Goal: Task Accomplishment & Management: Manage account settings

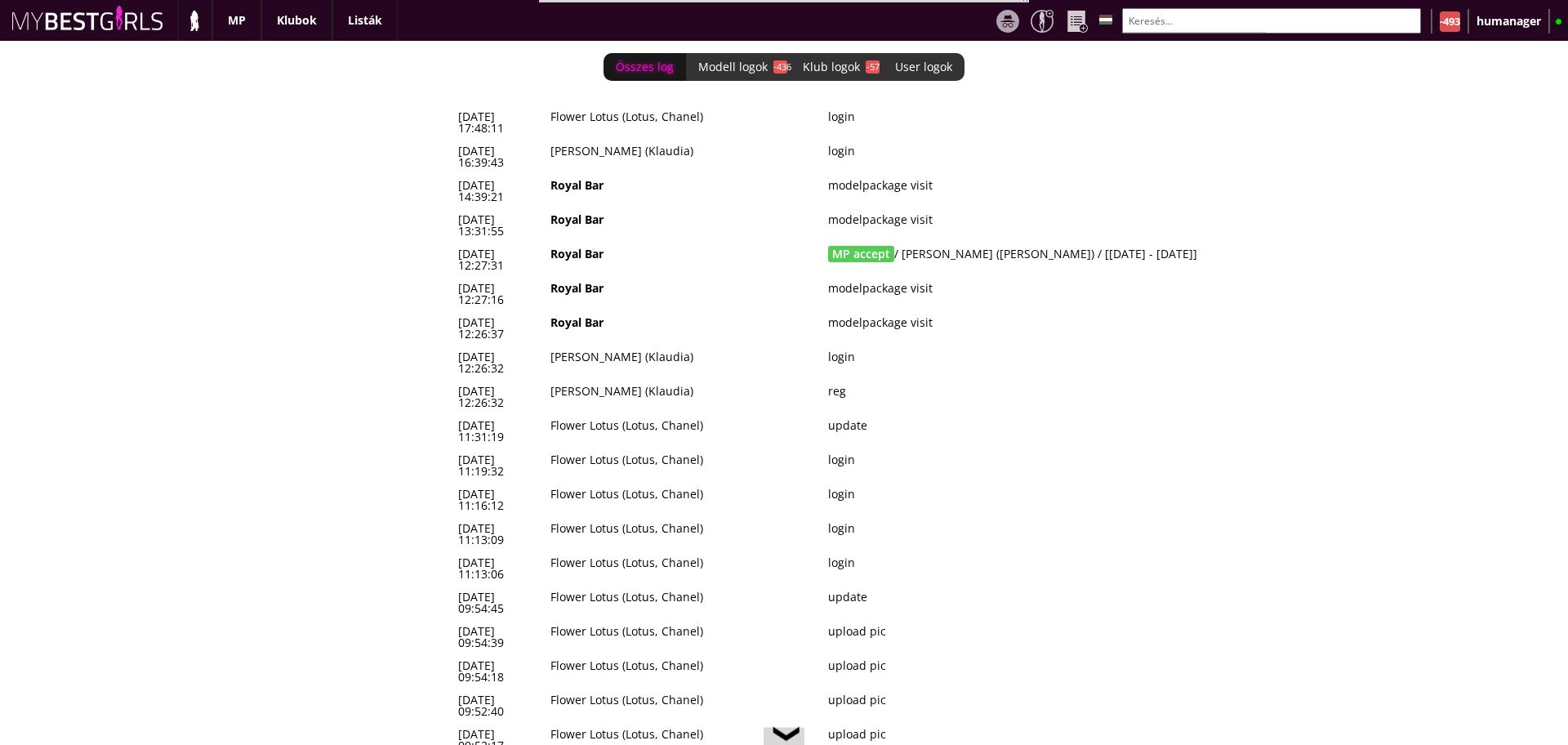
scroll to position [0, 7135]
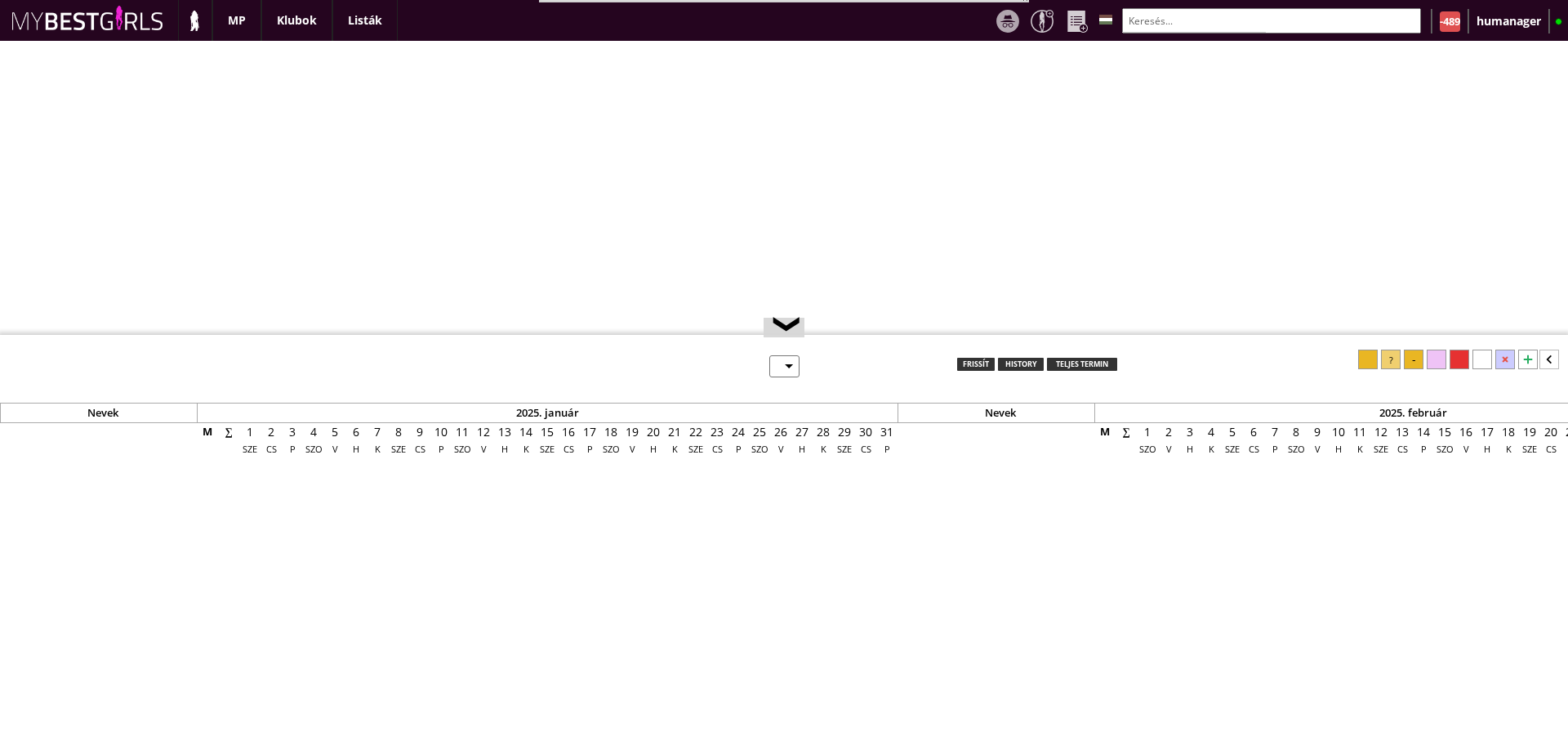
select select "0"
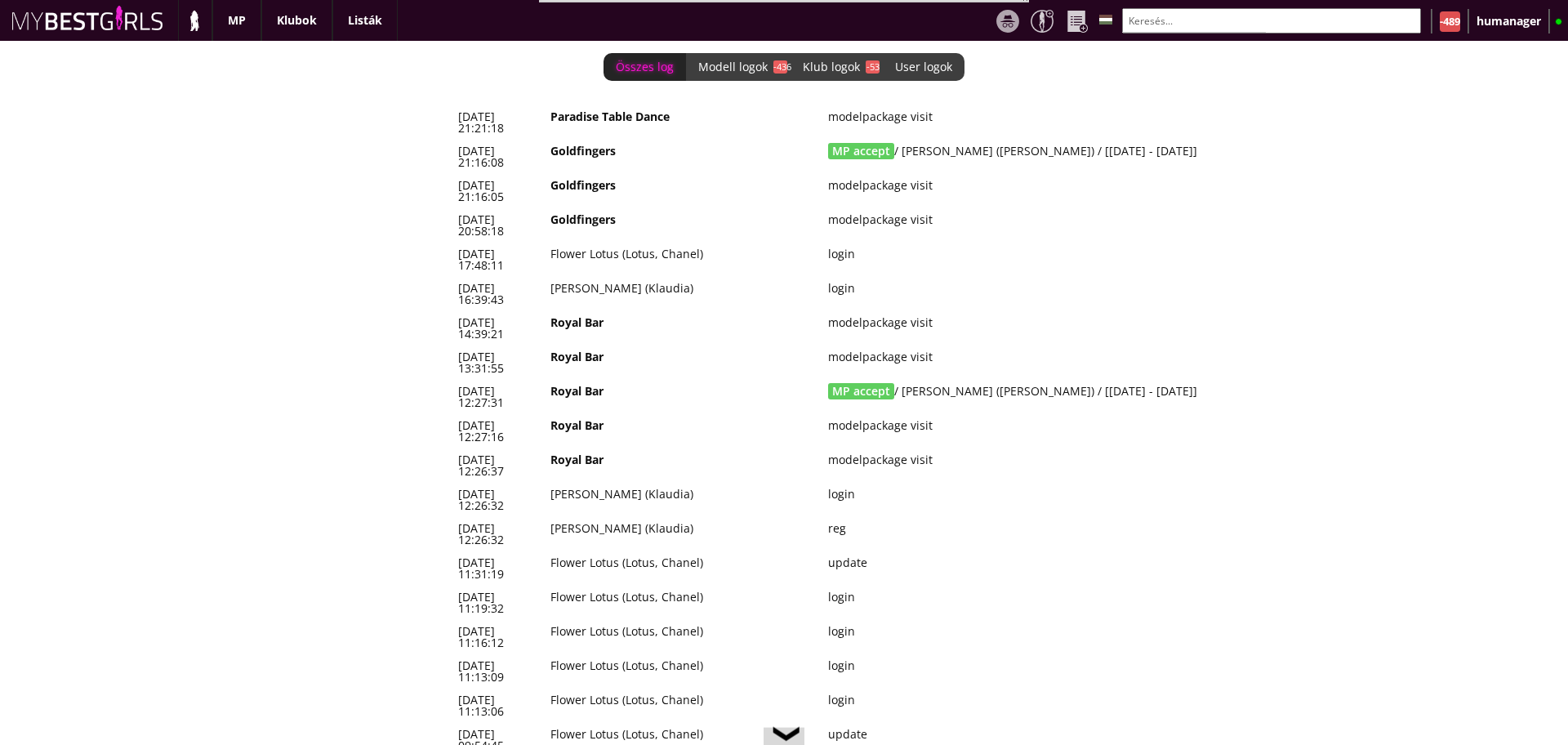
scroll to position [0, 7135]
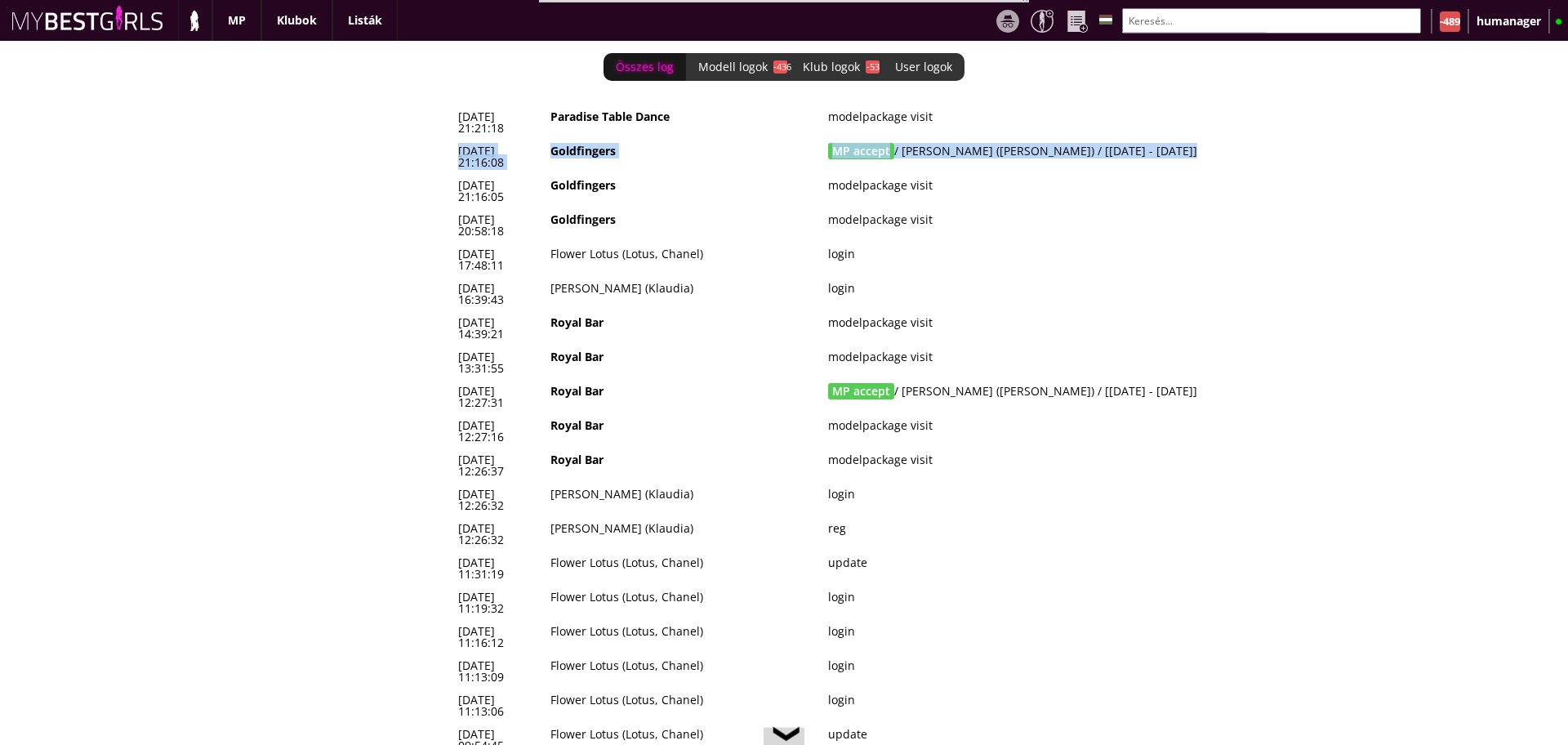
drag, startPoint x: 1198, startPoint y: 145, endPoint x: 455, endPoint y: 144, distance: 743.0
click at [455, 144] on tr "2025-09-29 21:16:08 Goldfingers MP accept / Szabó Tunde (Vivien) / [2025-11-16 …" at bounding box center [894, 157] width 882 height 35
copy tr "2025-09-29 21:16:08 Goldfingers MP accept / Szabó Tunde (Vivien) / [2025-11-16 …"
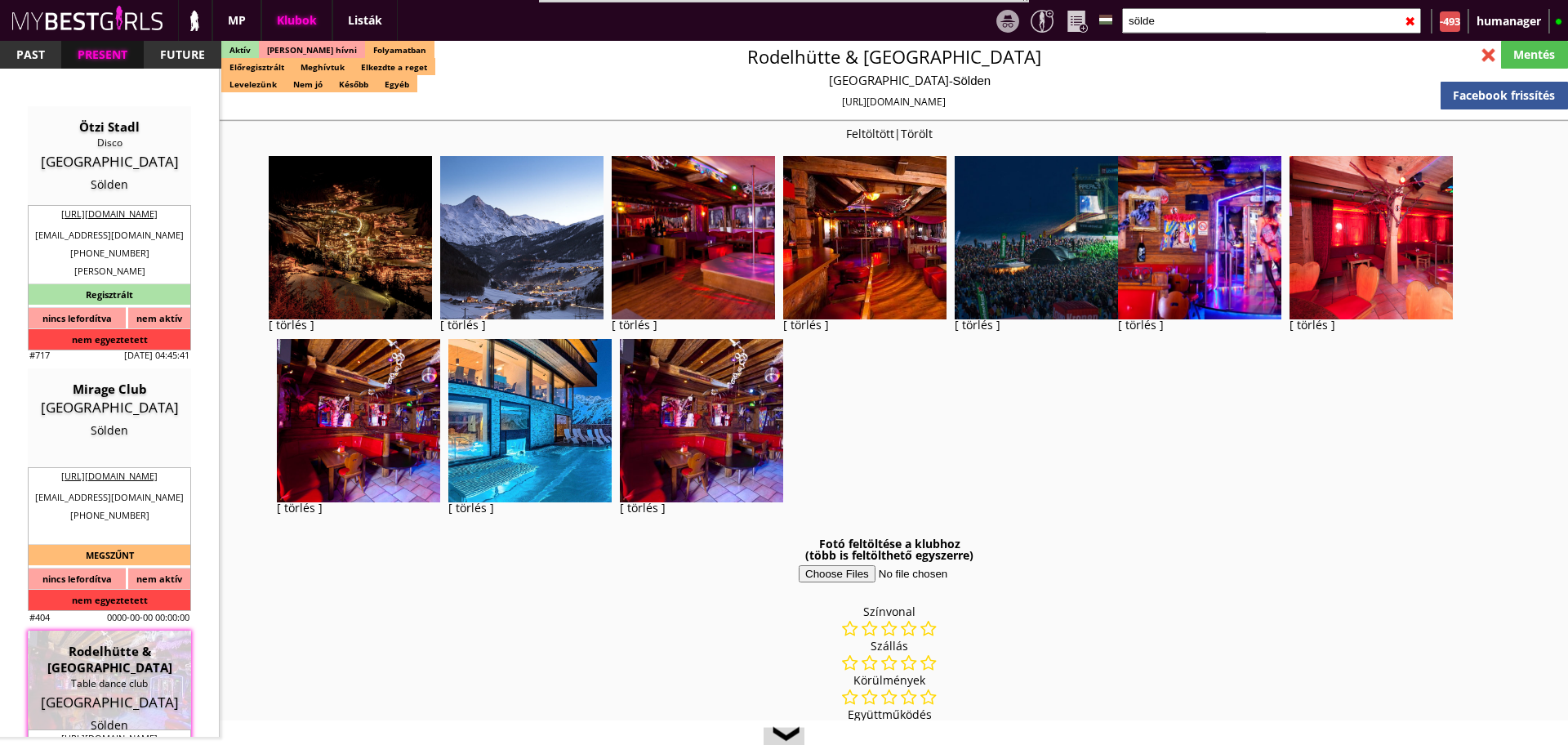
select select "reg"
select select "months"
select select "weeks"
select select "0"
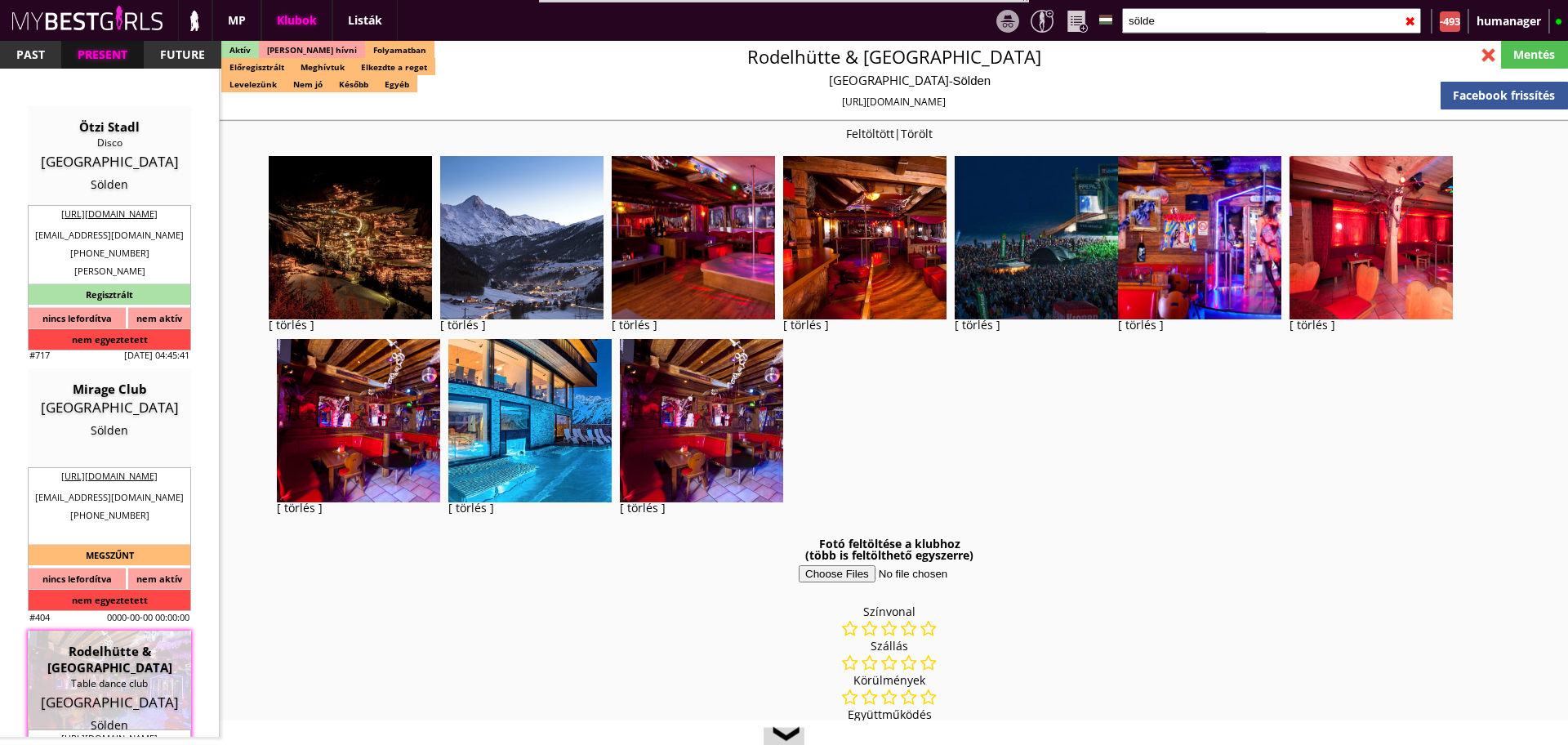
select select "0"
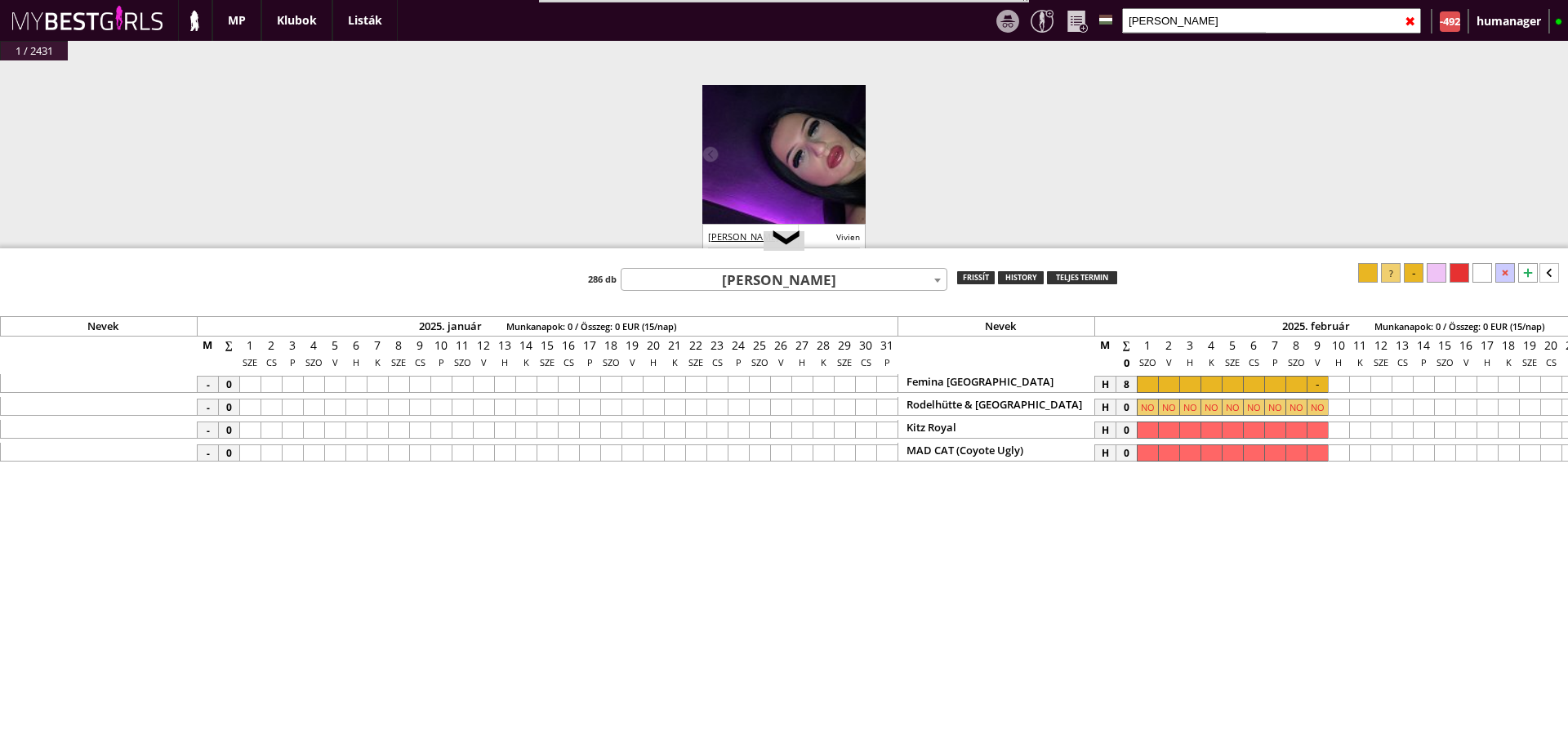
click at [715, 310] on div at bounding box center [724, 324] width 40 height 29
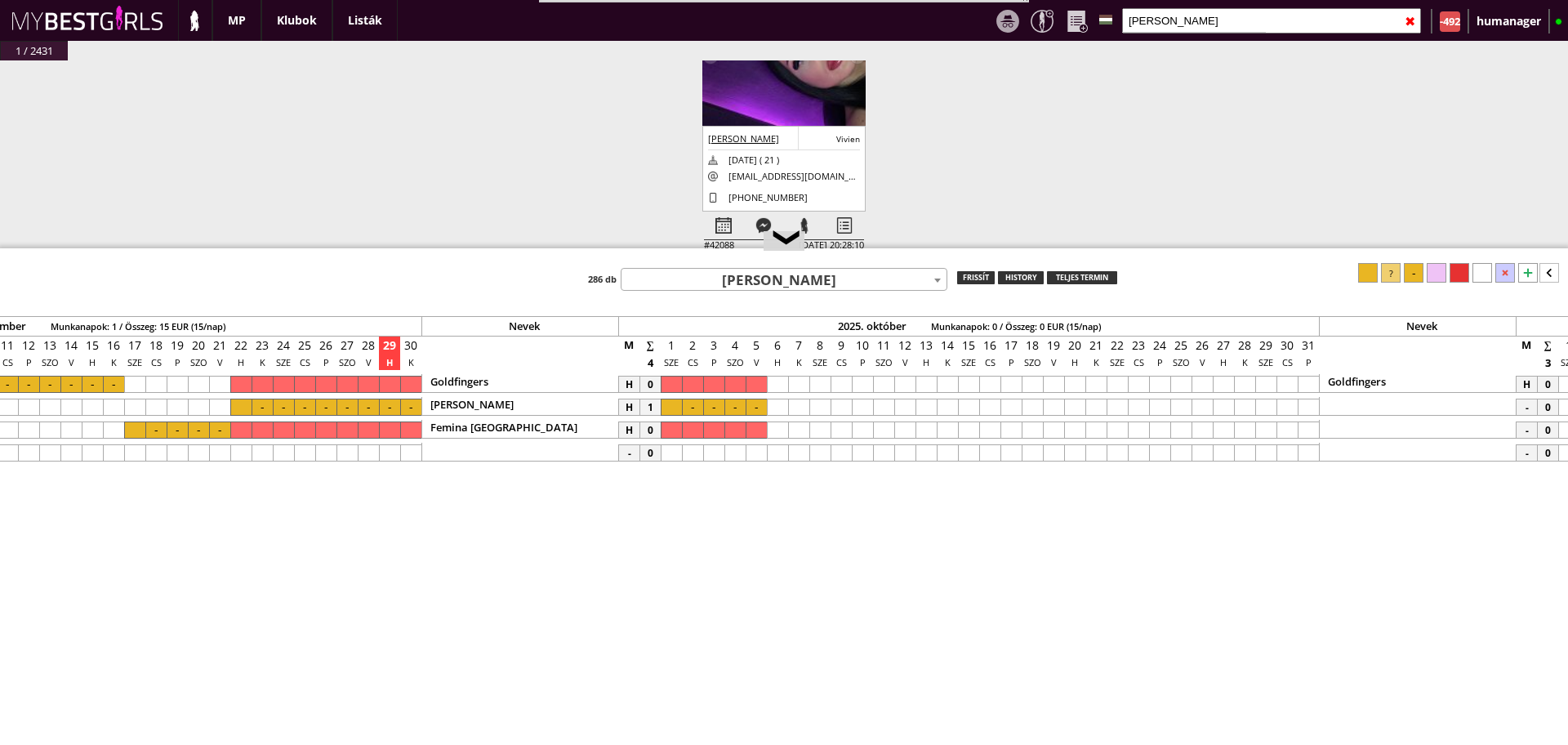
scroll to position [0, 7578]
